Goal: Information Seeking & Learning: Learn about a topic

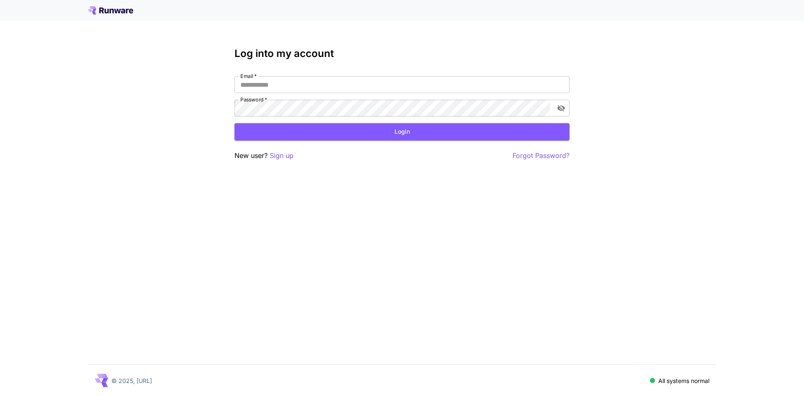
click at [124, 8] on icon at bounding box center [110, 10] width 45 height 8
click at [115, 11] on icon at bounding box center [110, 10] width 45 height 8
click at [280, 152] on p "Sign up" at bounding box center [282, 155] width 24 height 10
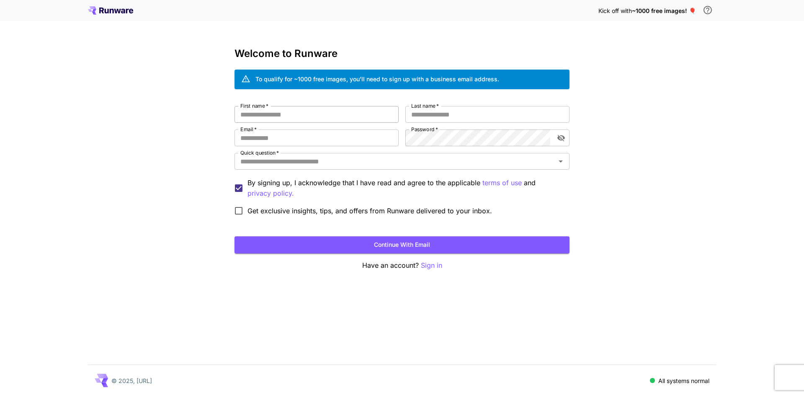
click at [337, 112] on input "First name   *" at bounding box center [316, 114] width 164 height 17
click at [467, 121] on input "Last name   *" at bounding box center [487, 114] width 164 height 17
click at [312, 137] on input "Email   *" at bounding box center [316, 137] width 164 height 17
click at [401, 211] on span "Get exclusive insights, tips, and offers from Runware delivered to your inbox." at bounding box center [369, 211] width 245 height 10
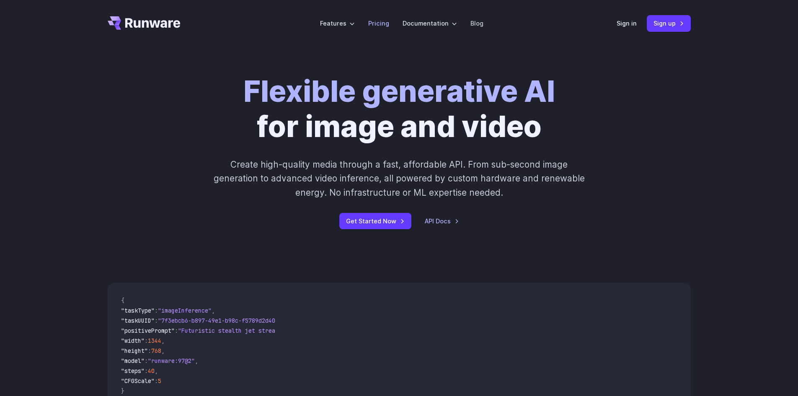
click at [379, 18] on link "Pricing" at bounding box center [378, 23] width 21 height 10
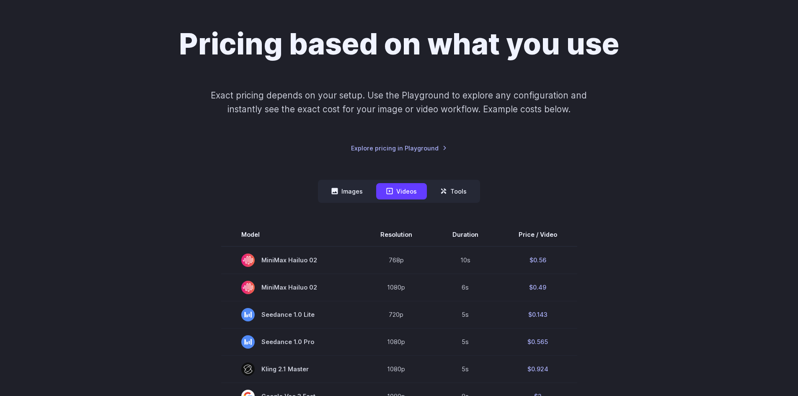
scroll to position [126, 0]
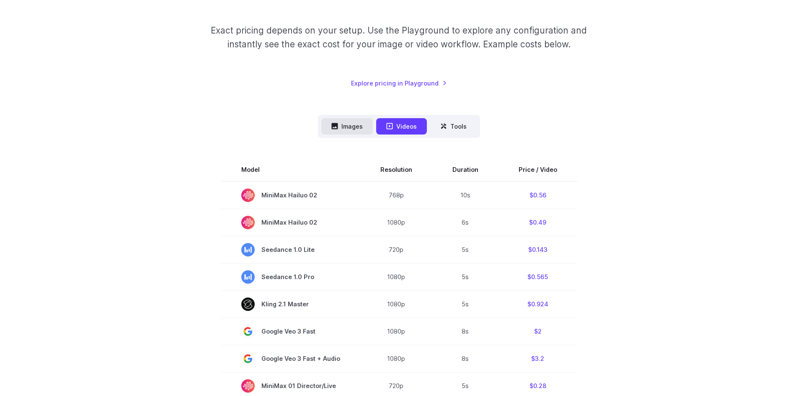
click at [351, 125] on button "Images" at bounding box center [346, 126] width 51 height 16
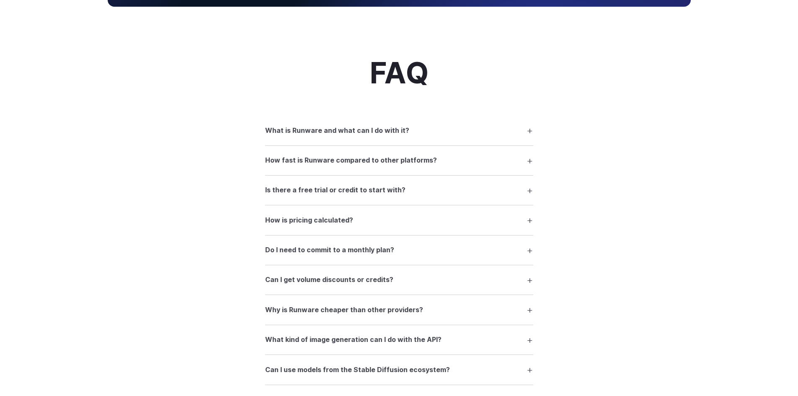
scroll to position [963, 0]
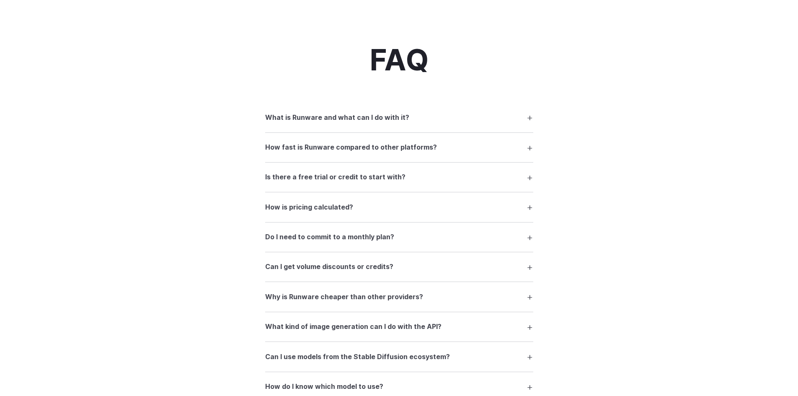
click at [522, 113] on summary "What is Runware and what can I do with it?" at bounding box center [399, 117] width 268 height 16
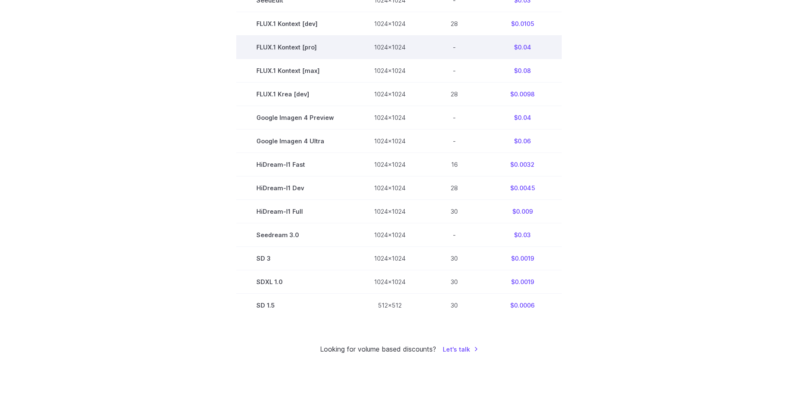
scroll to position [419, 0]
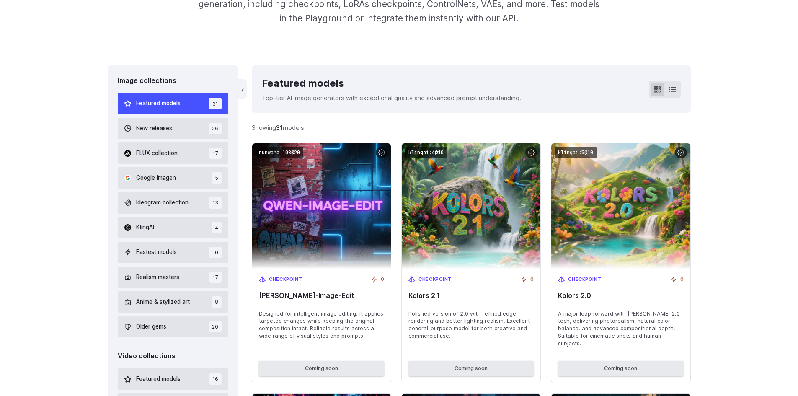
scroll to position [209, 0]
